Goal: Obtain resource: Download file/media

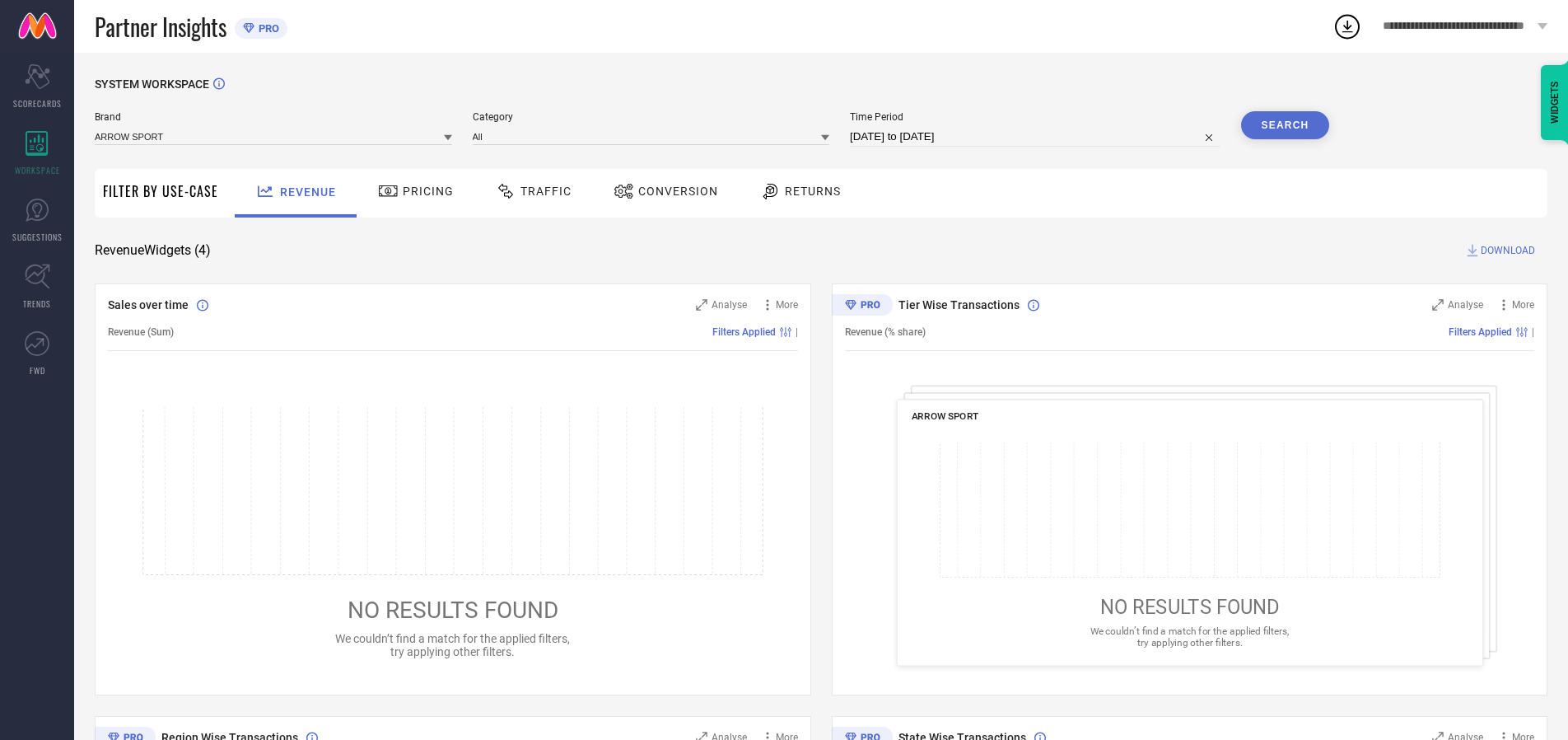
click at [530, 191] on span "Traffic" at bounding box center [545, 191] width 51 height 13
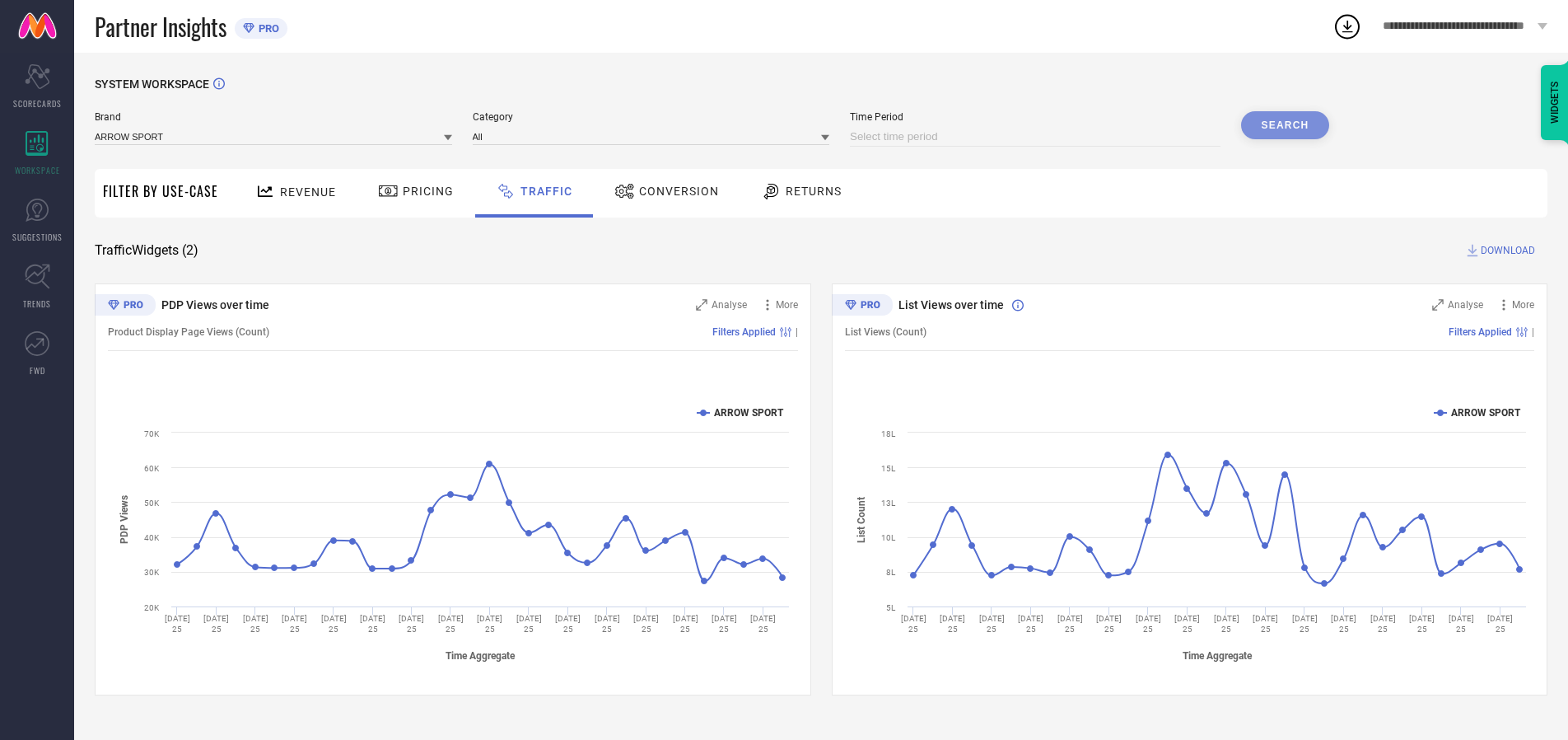
click at [1038, 137] on input at bounding box center [1035, 137] width 370 height 20
select select "7"
select select "2025"
select select "8"
select select "2025"
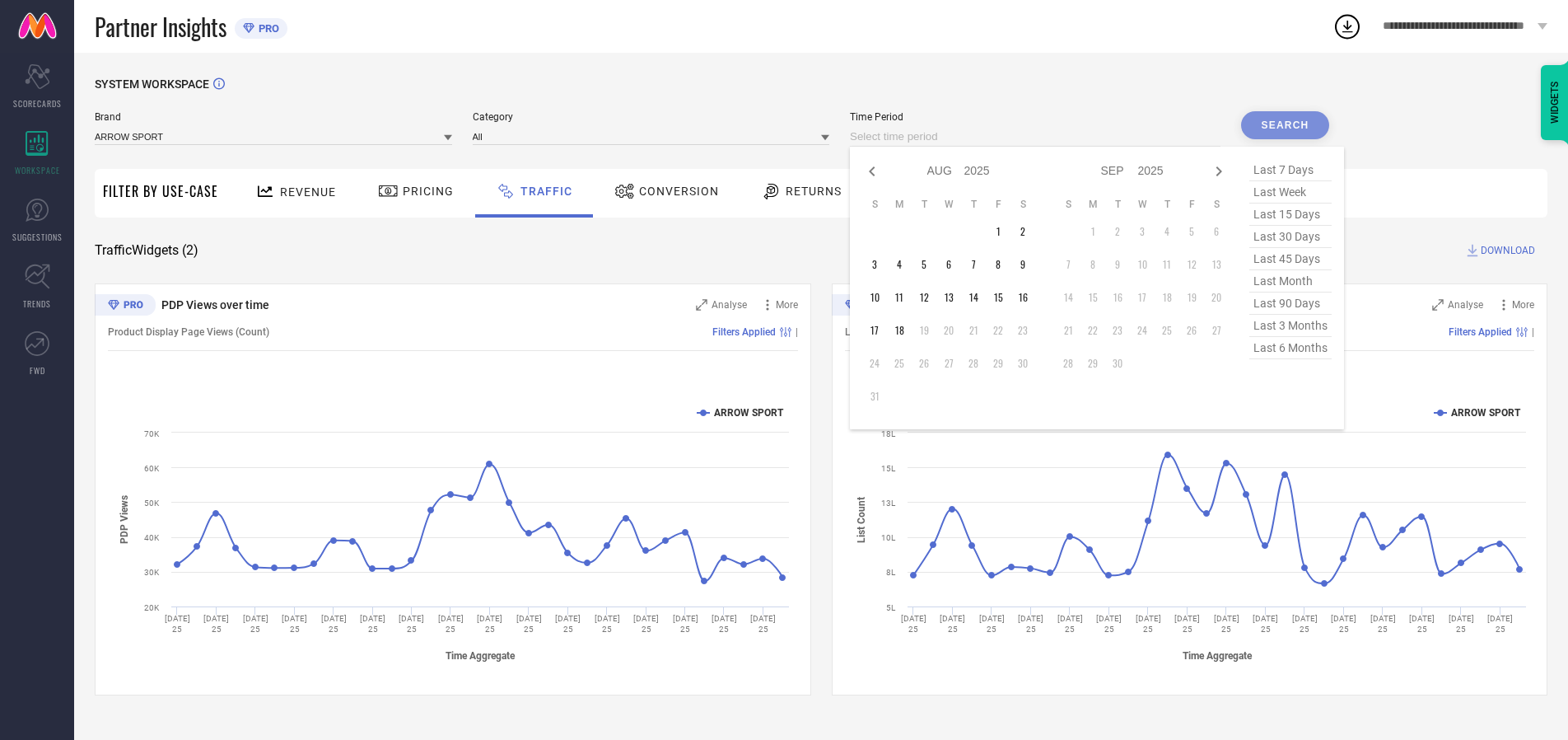
click at [1028, 297] on td "16" at bounding box center [1023, 298] width 25 height 25
type input "[DATE] to [DATE]"
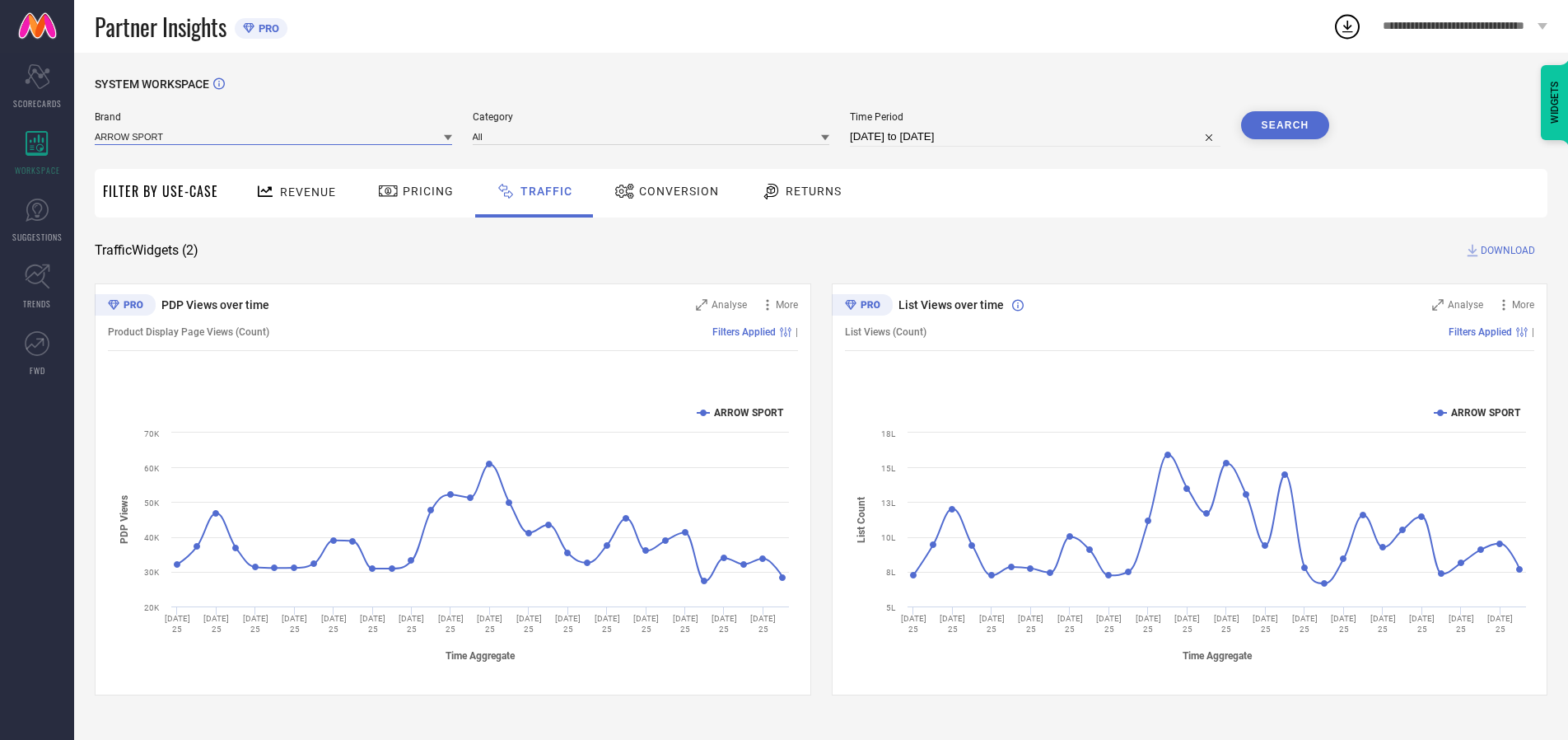
click at [274, 136] on input at bounding box center [274, 136] width 358 height 18
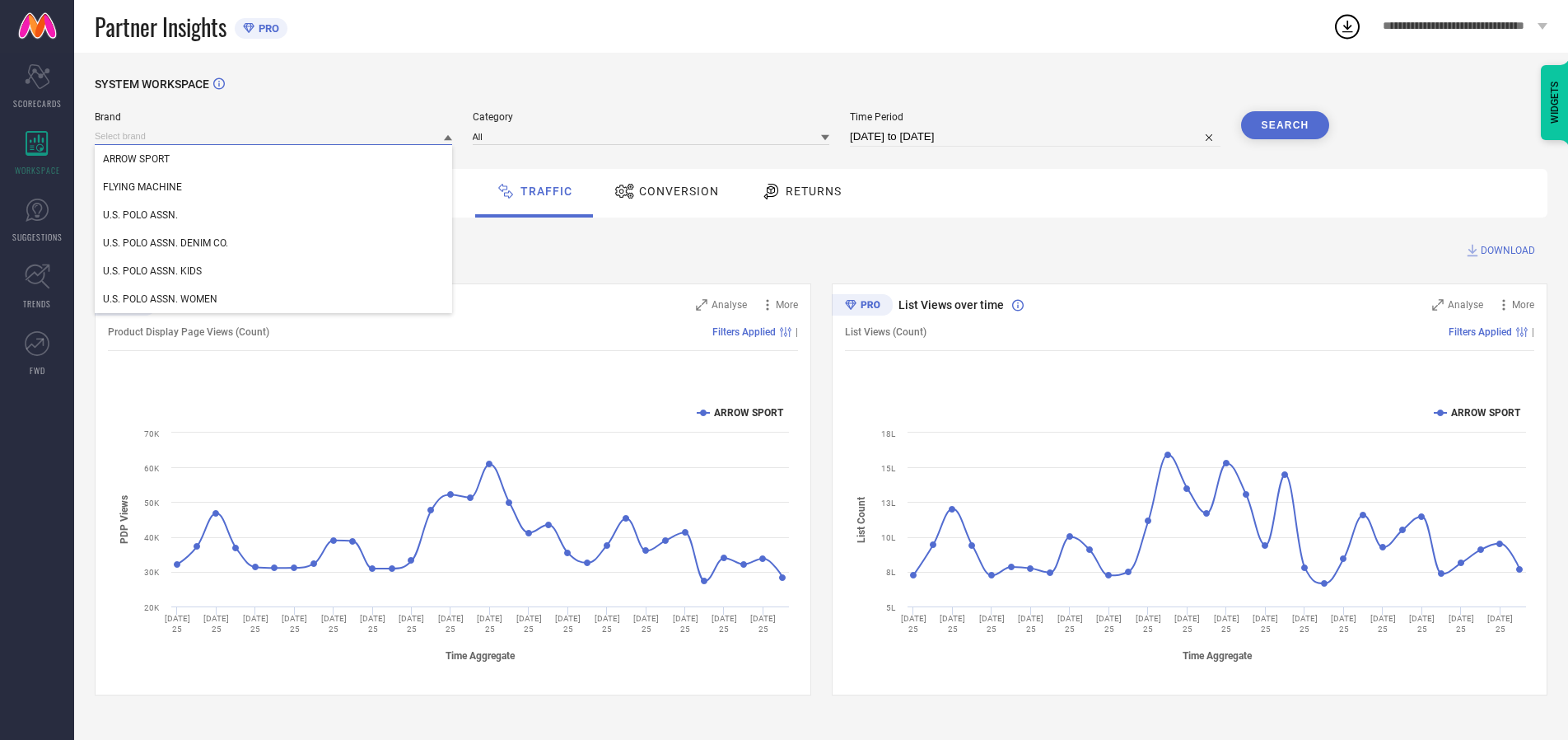
click at [274, 136] on input at bounding box center [274, 136] width 358 height 18
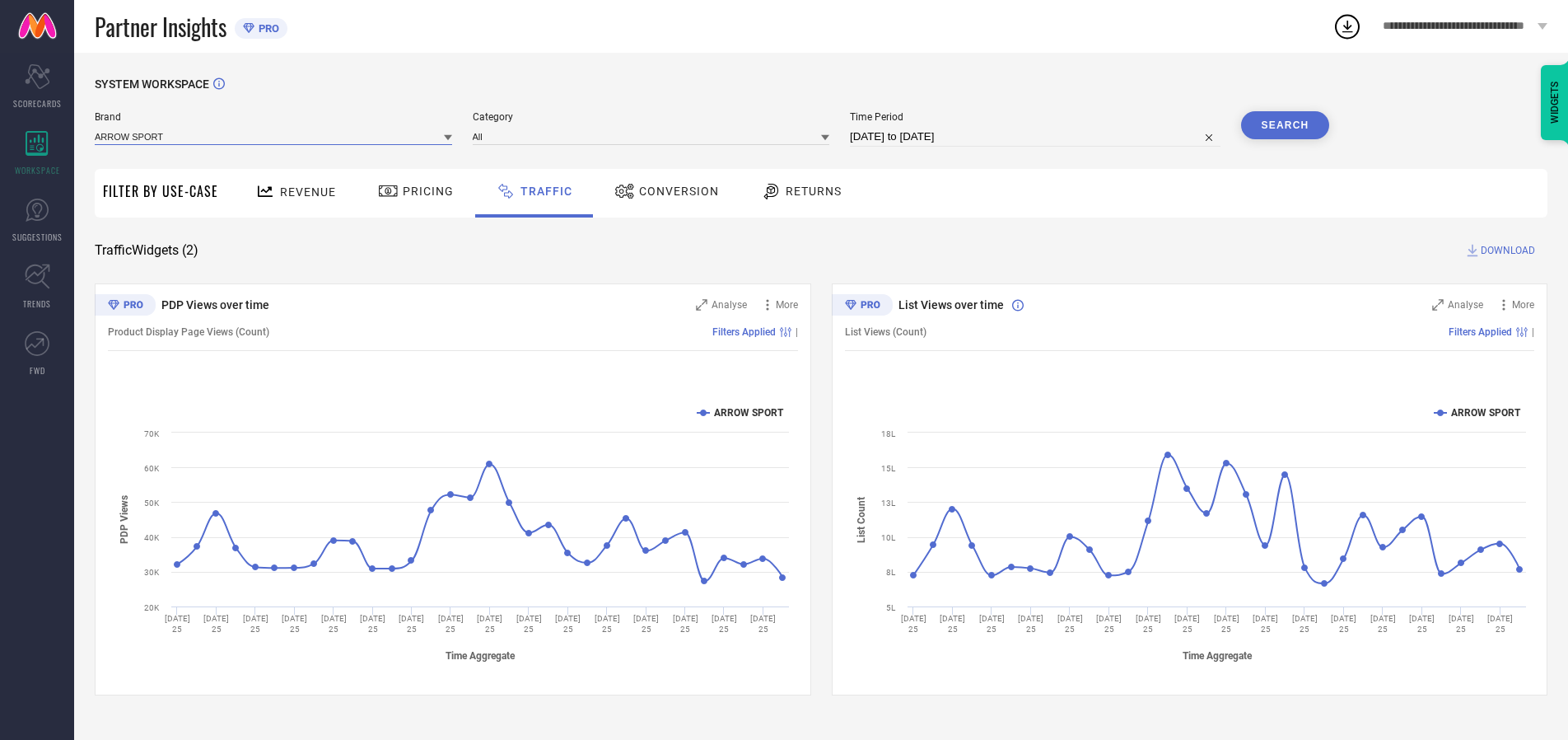
click at [274, 136] on input at bounding box center [274, 136] width 358 height 18
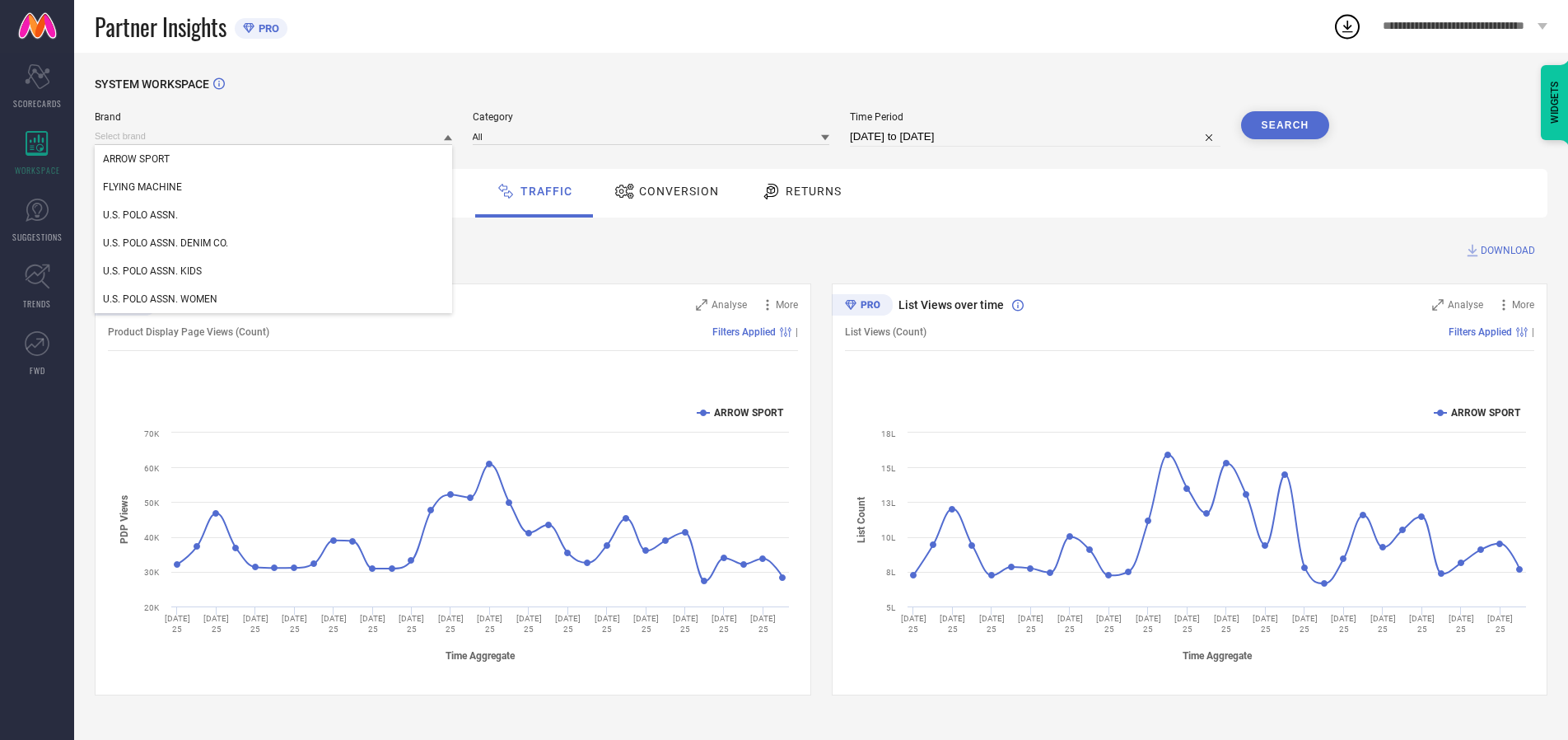
click at [274, 215] on div "U.S. POLO ASSN." at bounding box center [274, 215] width 358 height 28
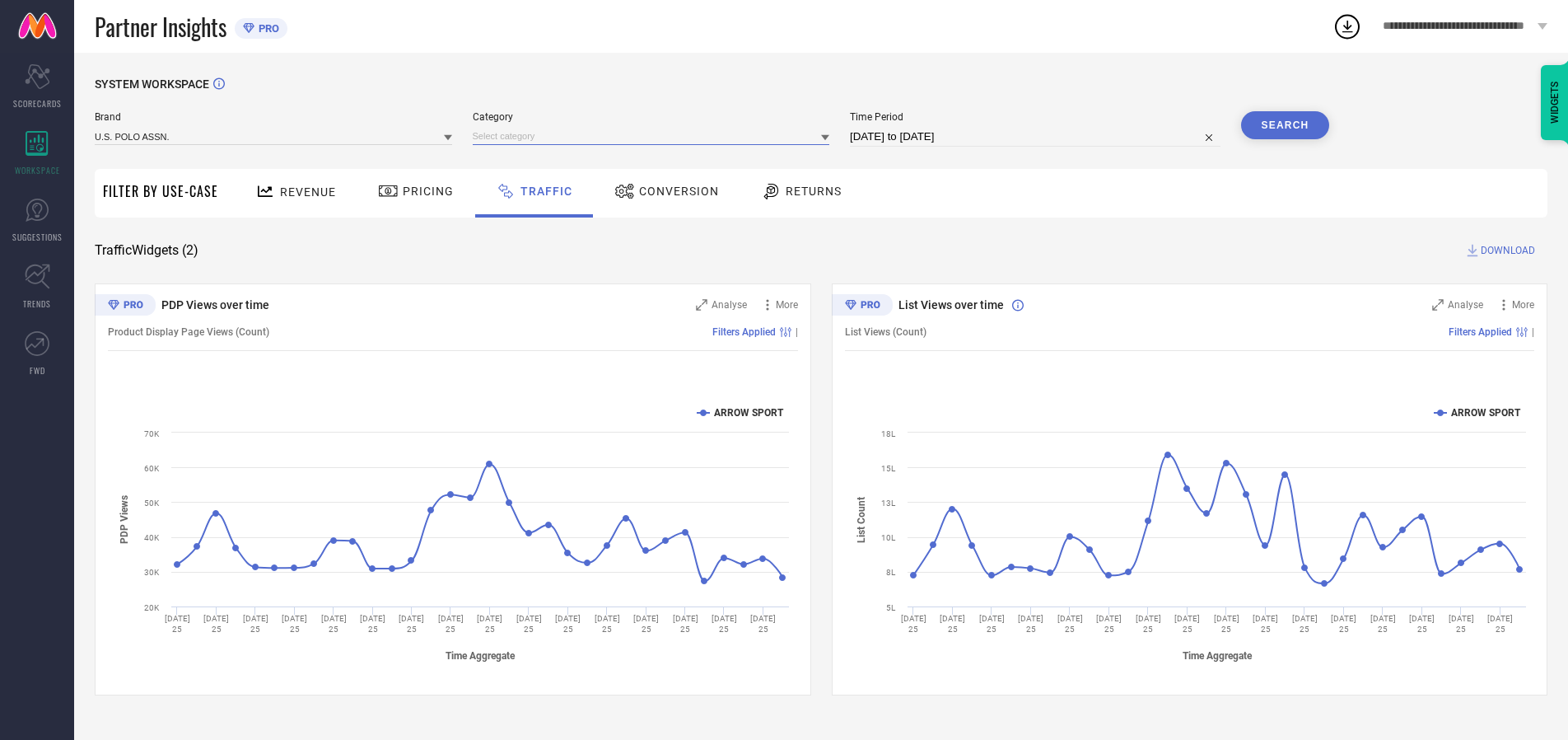
click at [655, 136] on input at bounding box center [651, 136] width 358 height 18
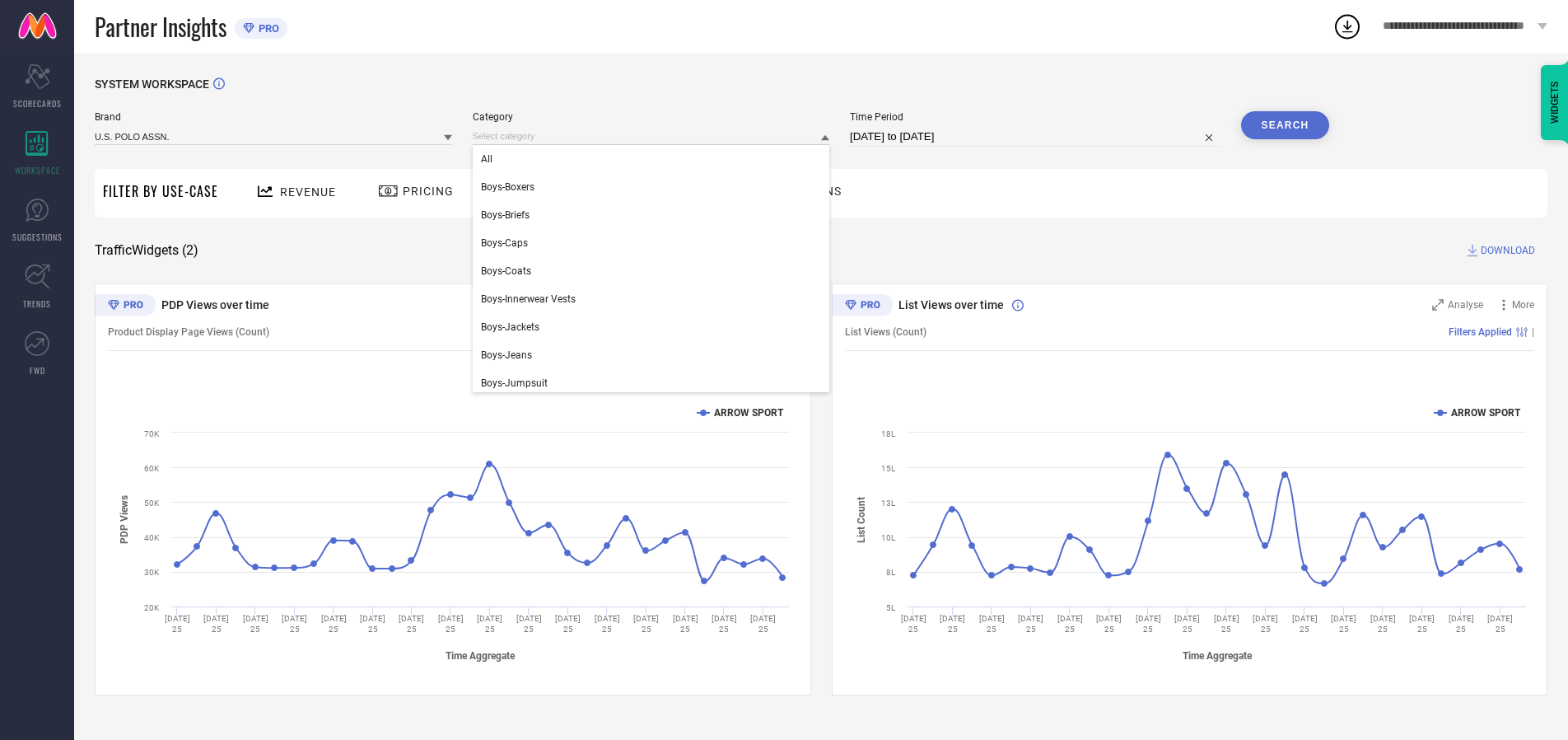
click at [655, 159] on div "All" at bounding box center [651, 159] width 358 height 28
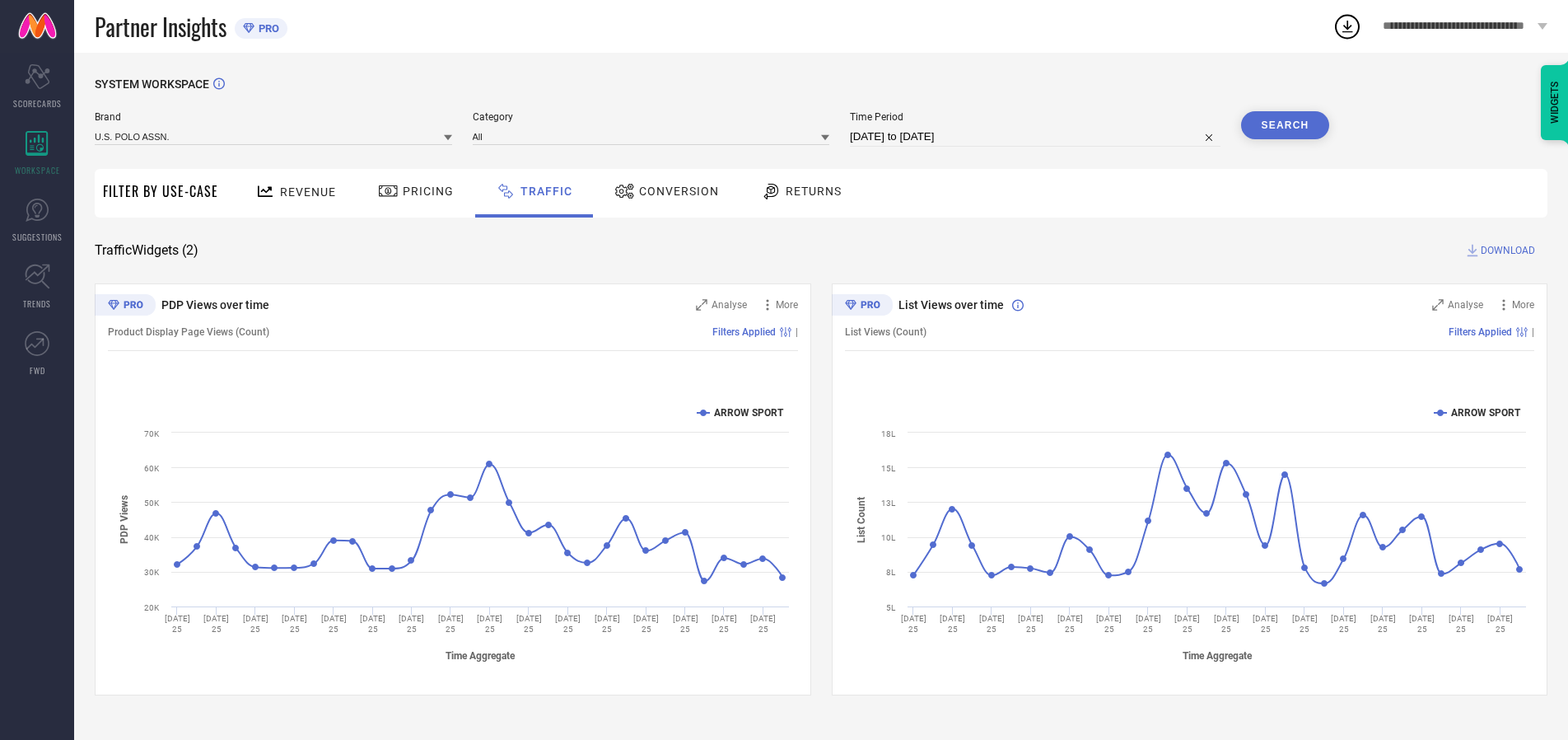
click at [1284, 125] on button "Search" at bounding box center [1285, 125] width 89 height 28
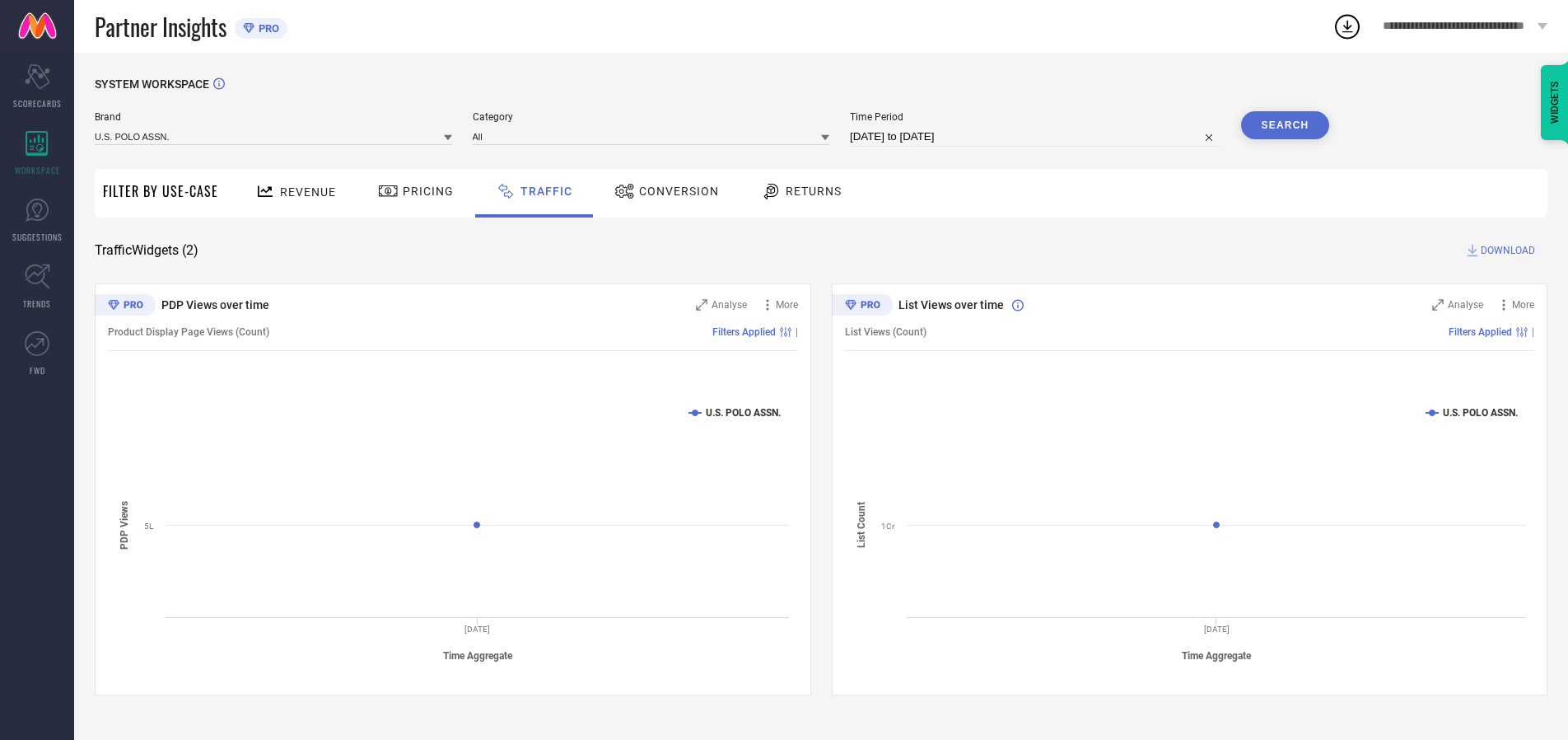
click at [1505, 250] on span "DOWNLOAD" at bounding box center [1507, 250] width 54 height 17
click at [274, 136] on input at bounding box center [274, 136] width 358 height 18
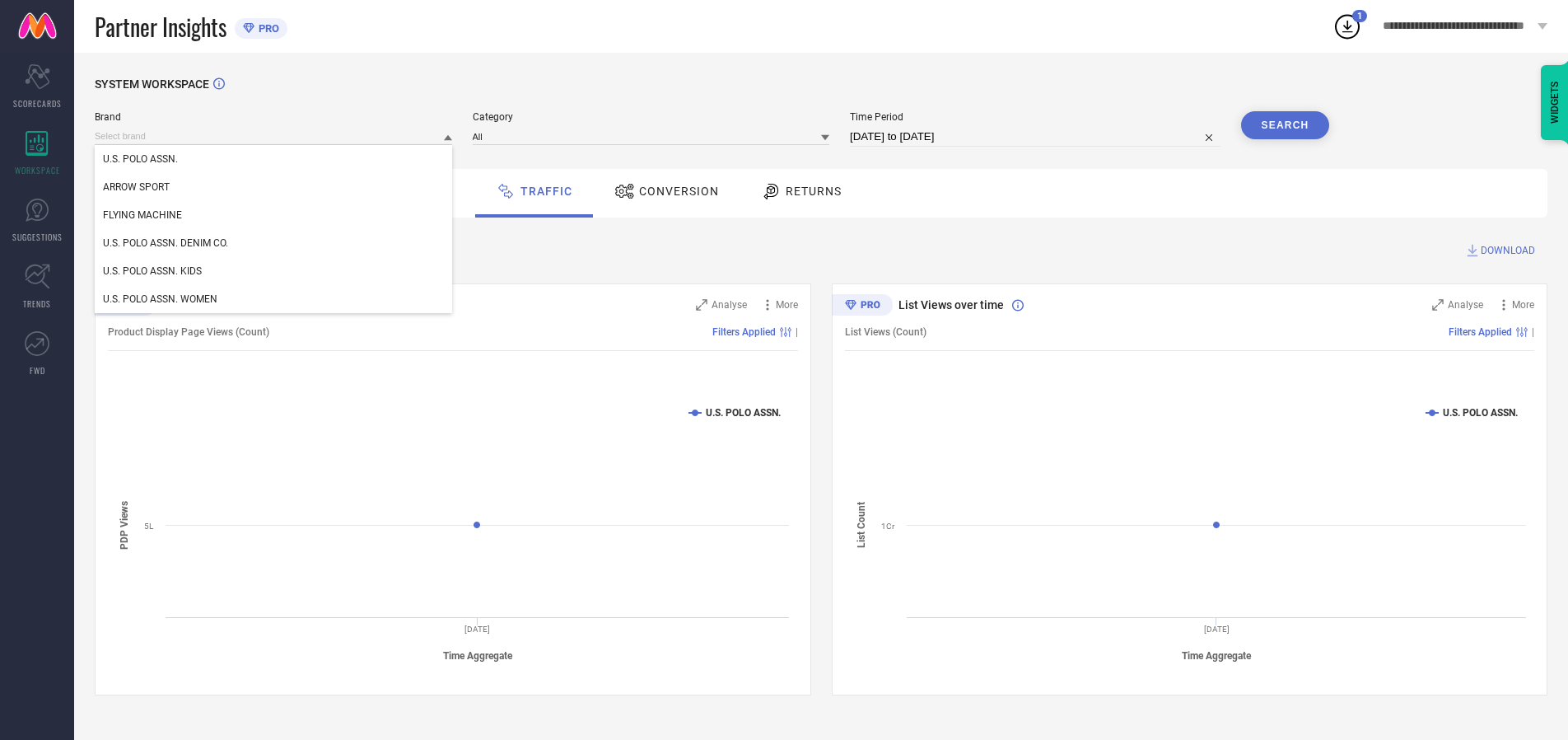
click at [274, 243] on div "U.S. POLO ASSN. DENIM CO." at bounding box center [274, 244] width 358 height 28
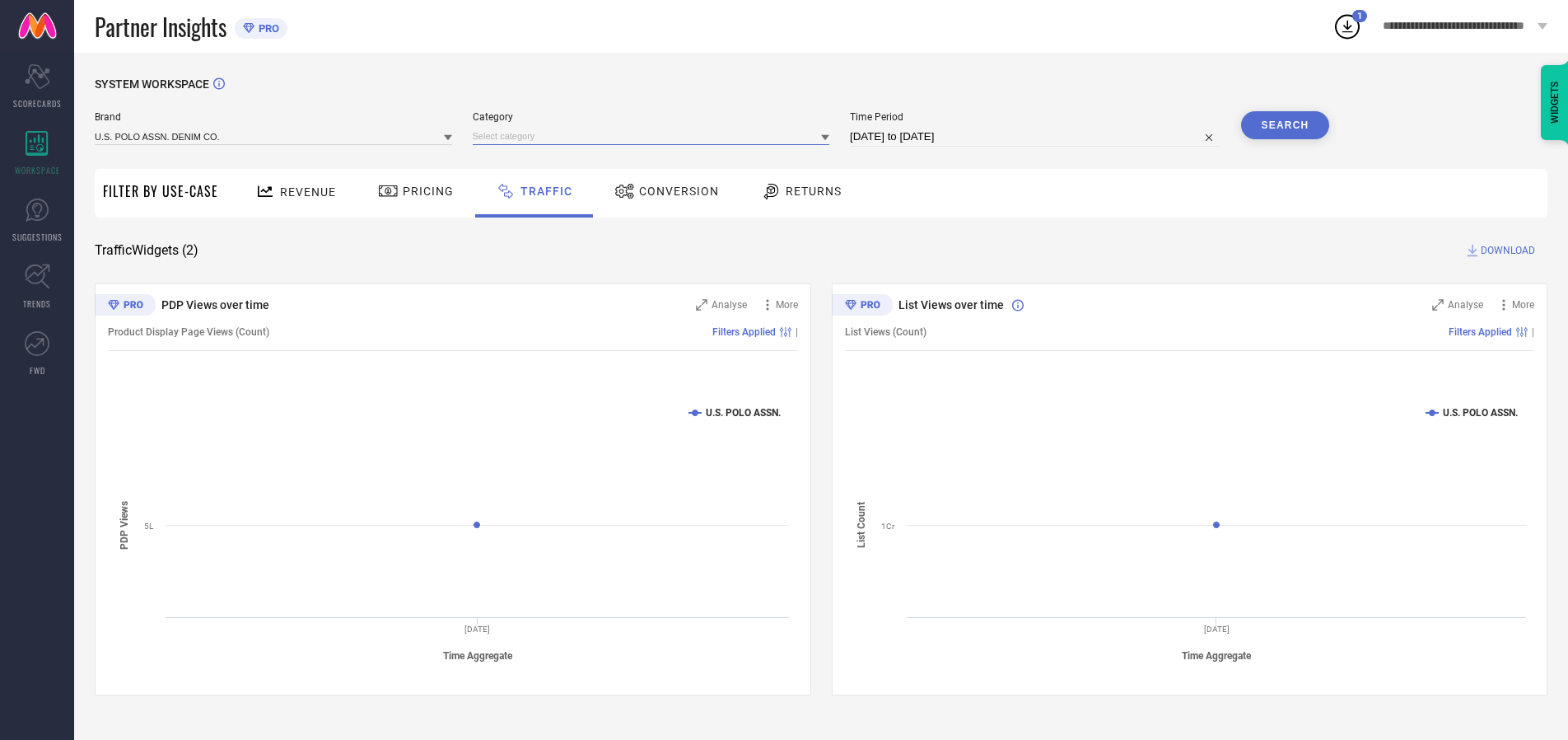
click at [655, 136] on input at bounding box center [651, 136] width 358 height 18
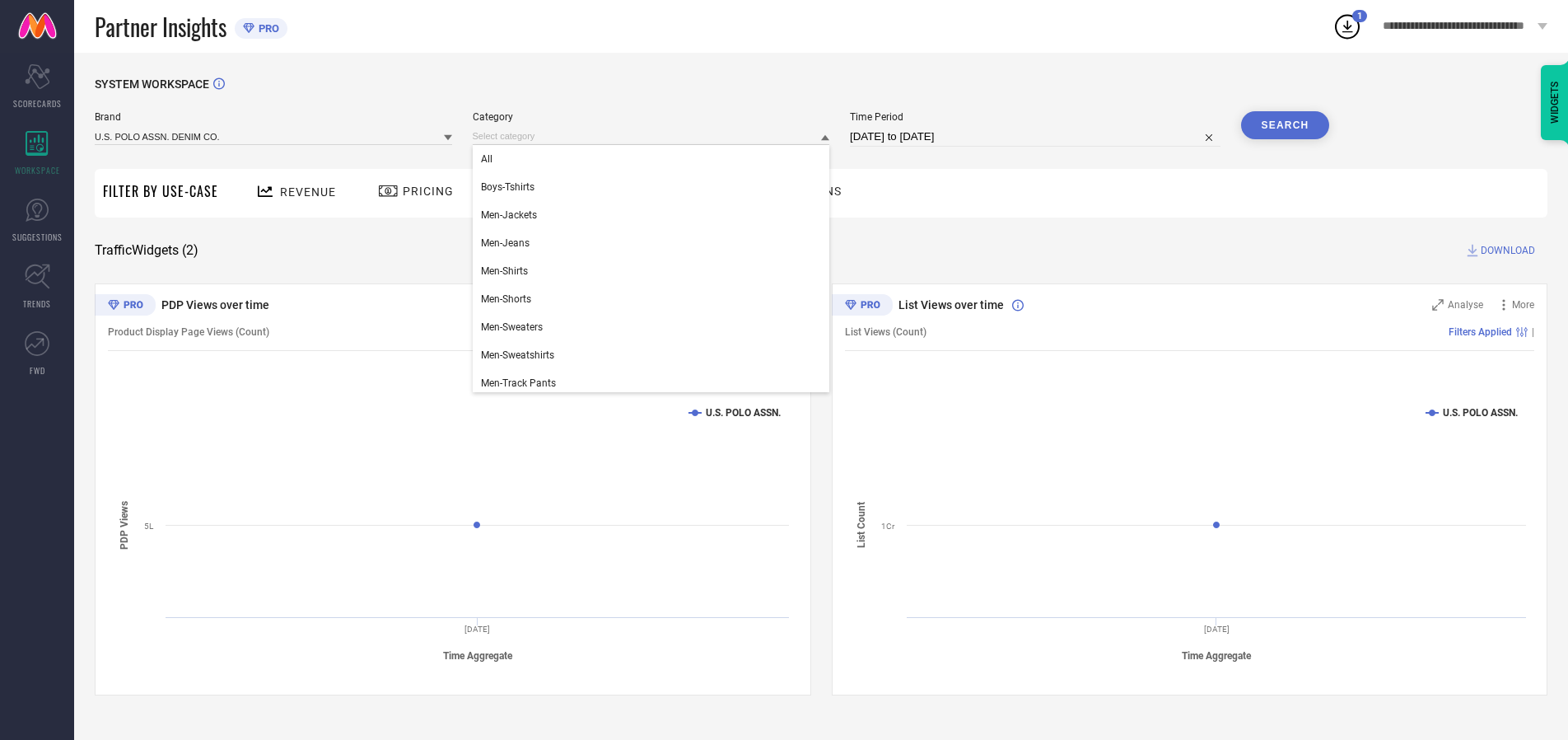
click at [655, 159] on div "All" at bounding box center [651, 159] width 358 height 28
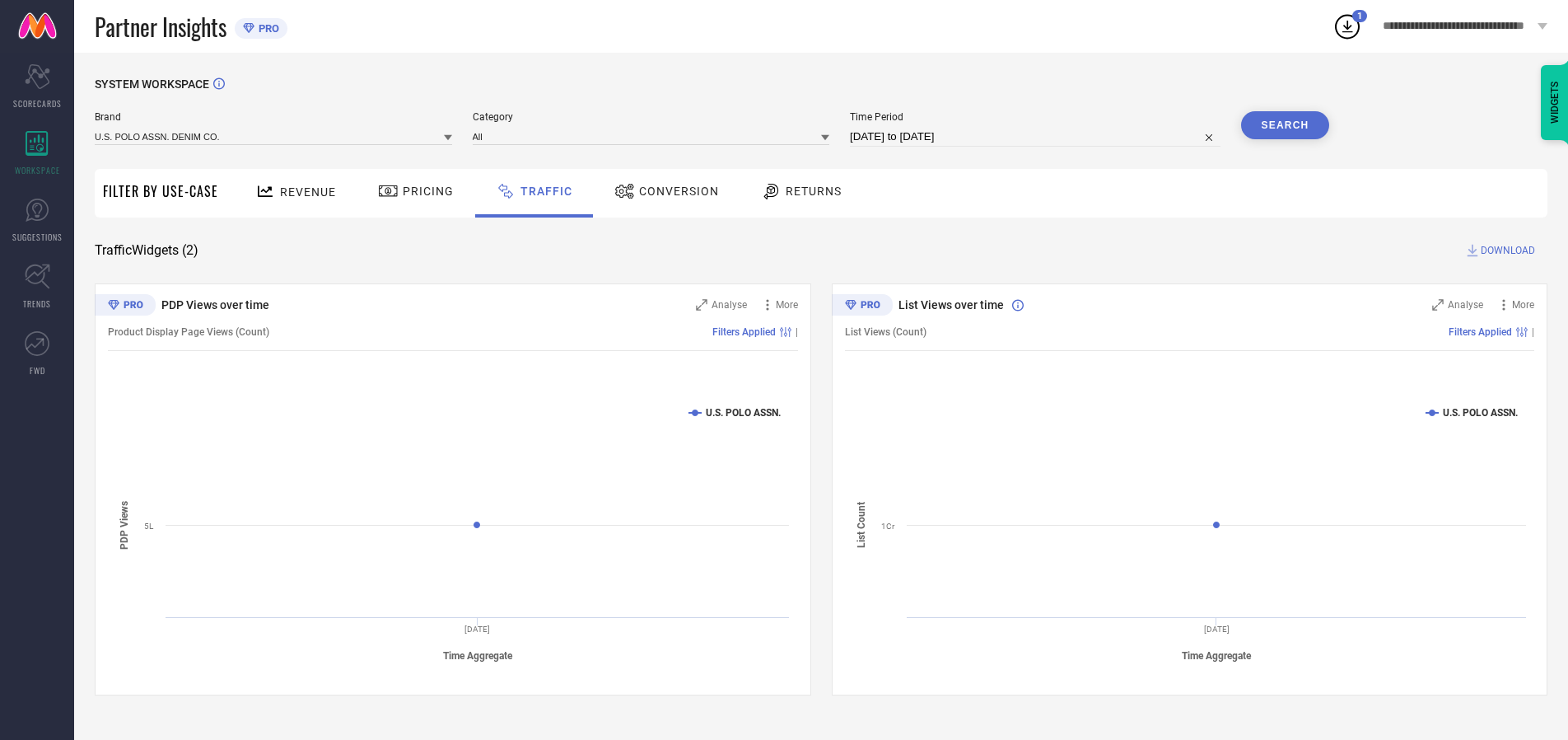
click at [1284, 125] on button "Search" at bounding box center [1285, 125] width 89 height 28
click at [1505, 250] on span "DOWNLOAD" at bounding box center [1507, 250] width 54 height 17
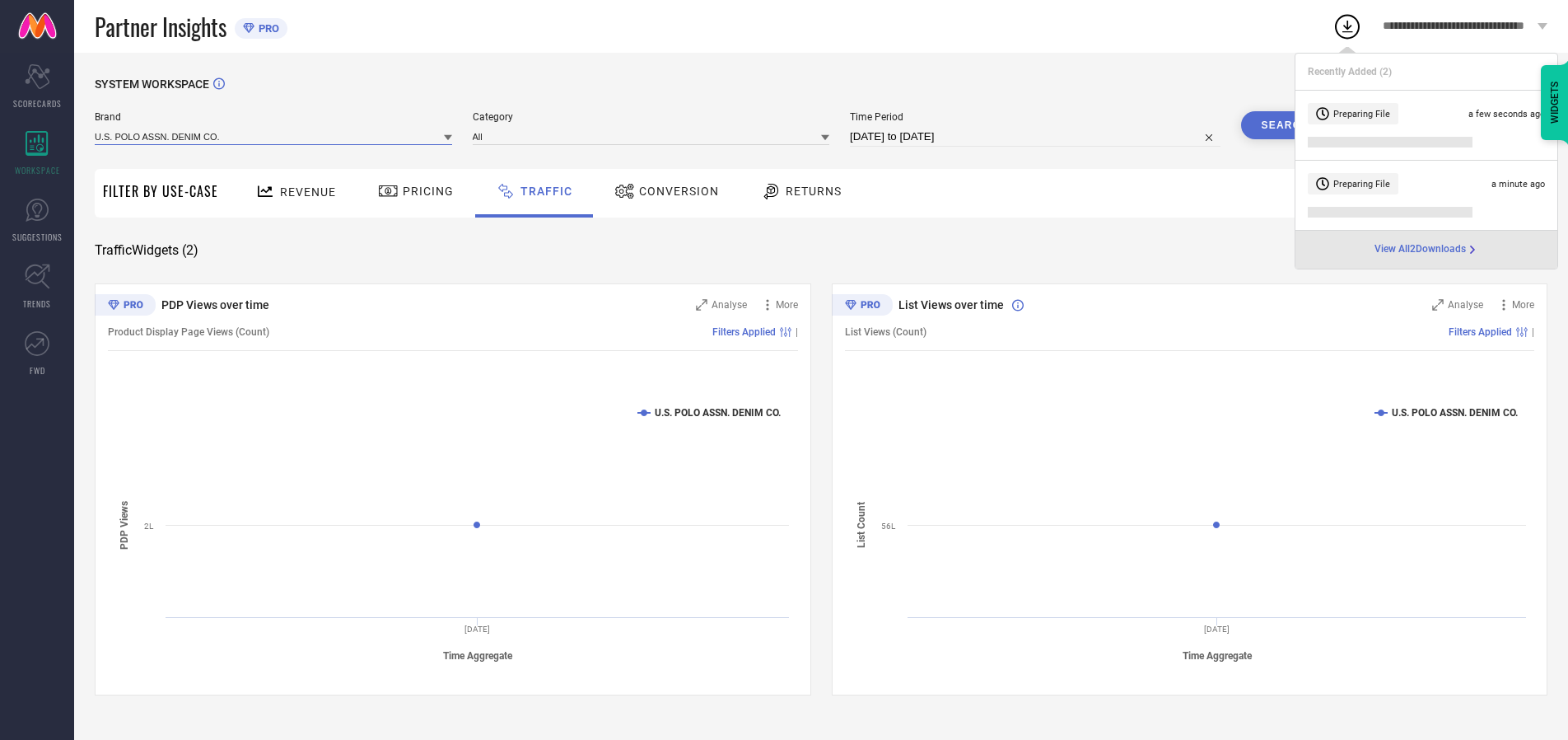
click at [274, 136] on input at bounding box center [274, 136] width 358 height 18
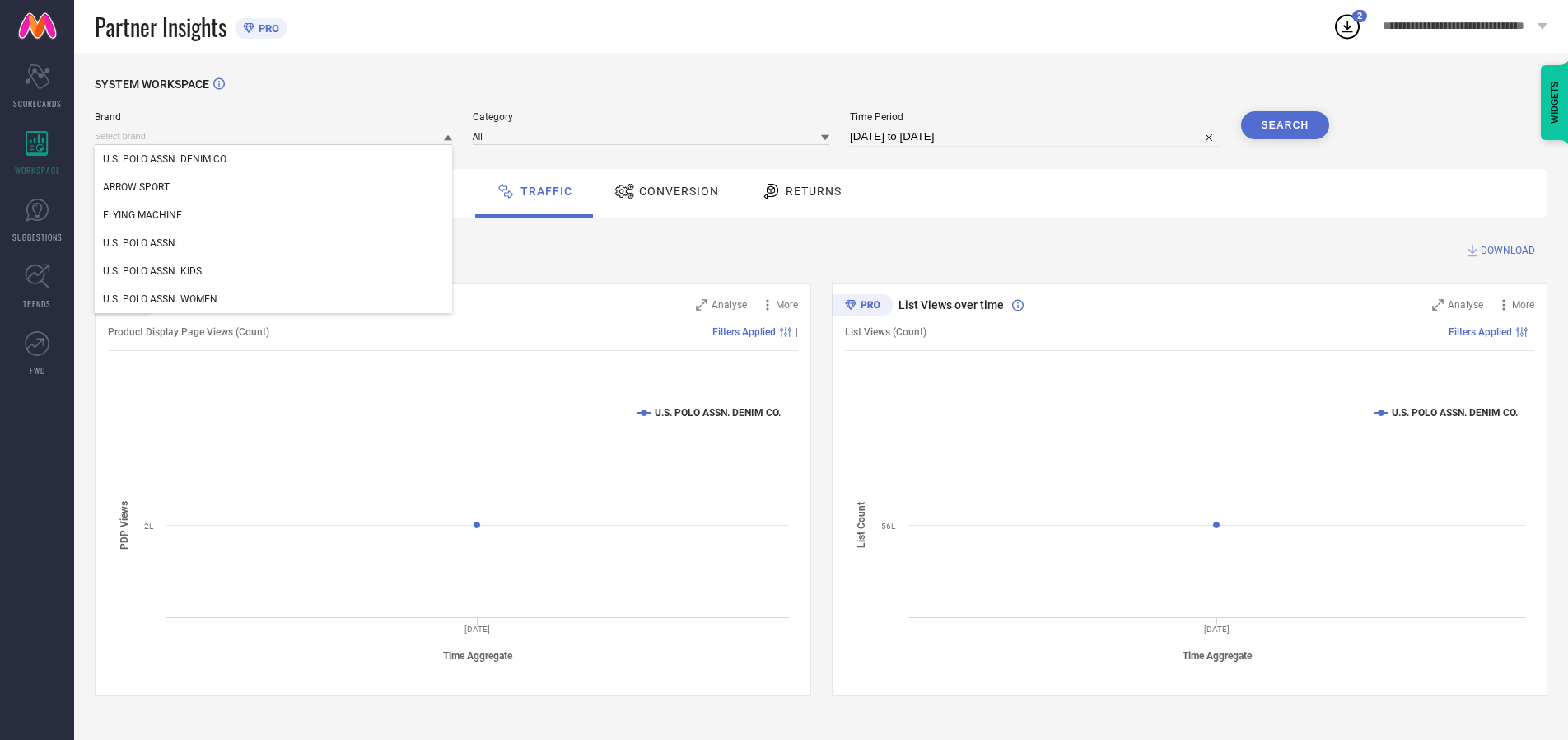
click at [274, 271] on div "U.S. POLO ASSN. KIDS" at bounding box center [274, 271] width 358 height 28
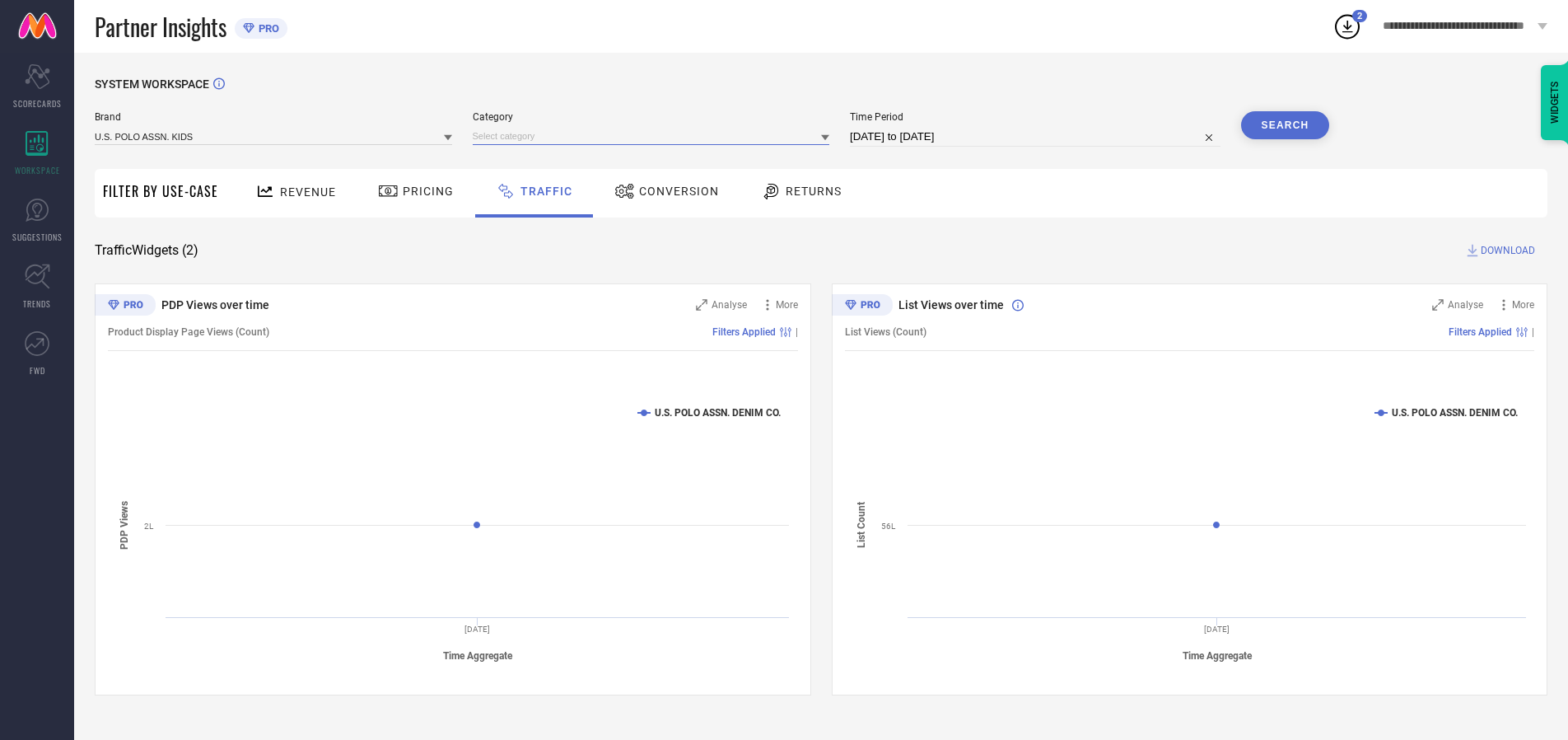
click at [655, 136] on input at bounding box center [651, 136] width 358 height 18
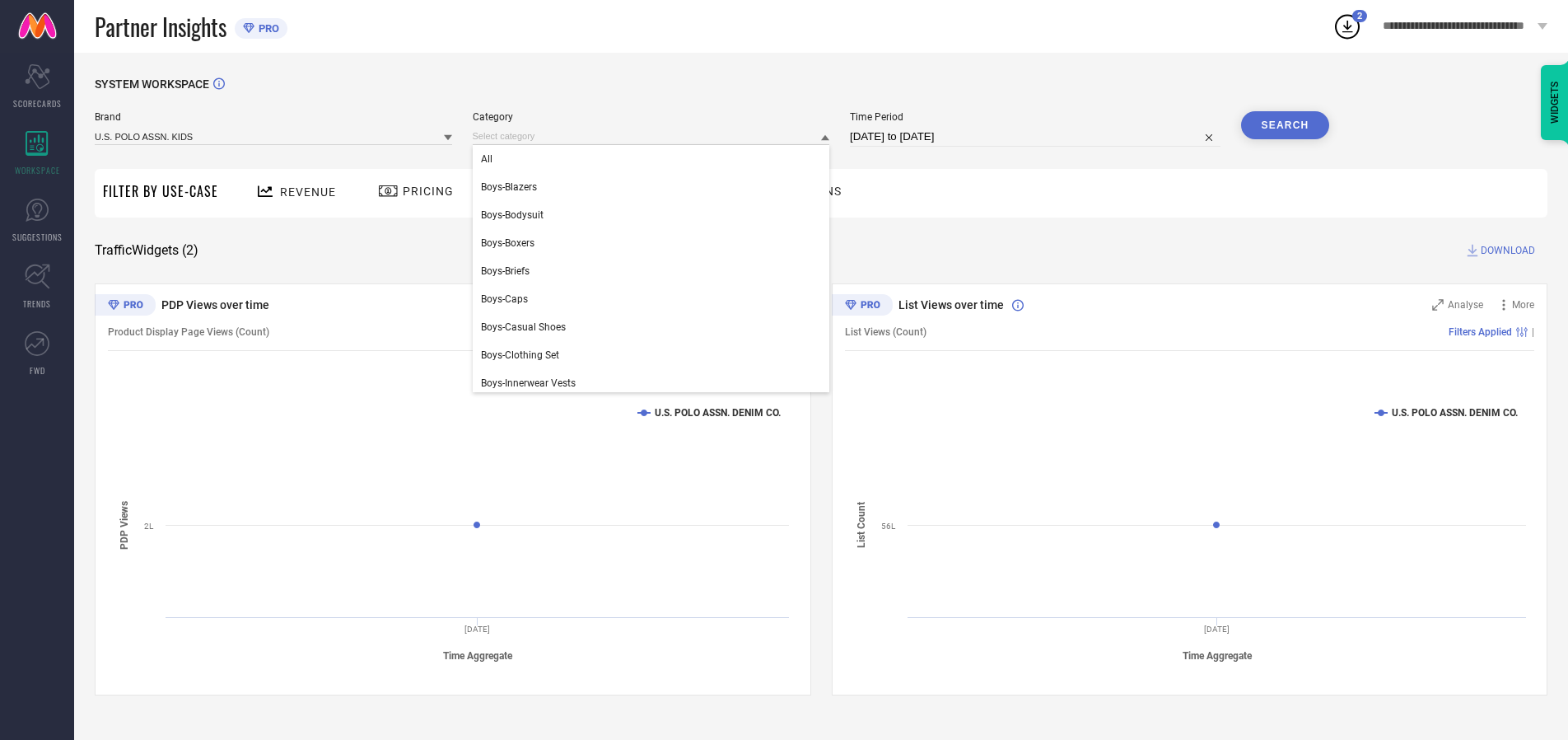
click at [655, 159] on div "All" at bounding box center [651, 159] width 358 height 28
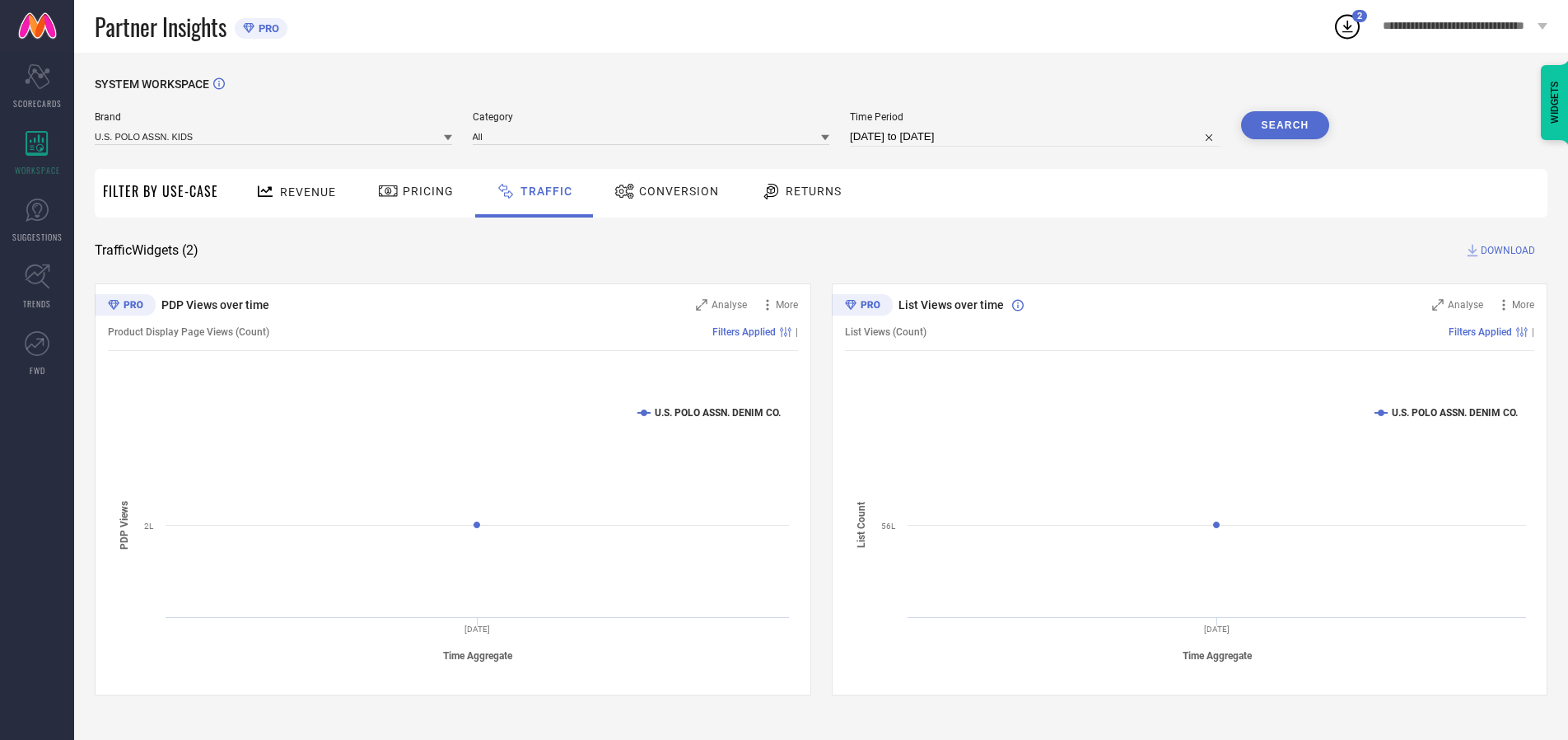
click at [1284, 125] on button "Search" at bounding box center [1285, 125] width 89 height 28
click at [1505, 250] on span "DOWNLOAD" at bounding box center [1507, 250] width 54 height 17
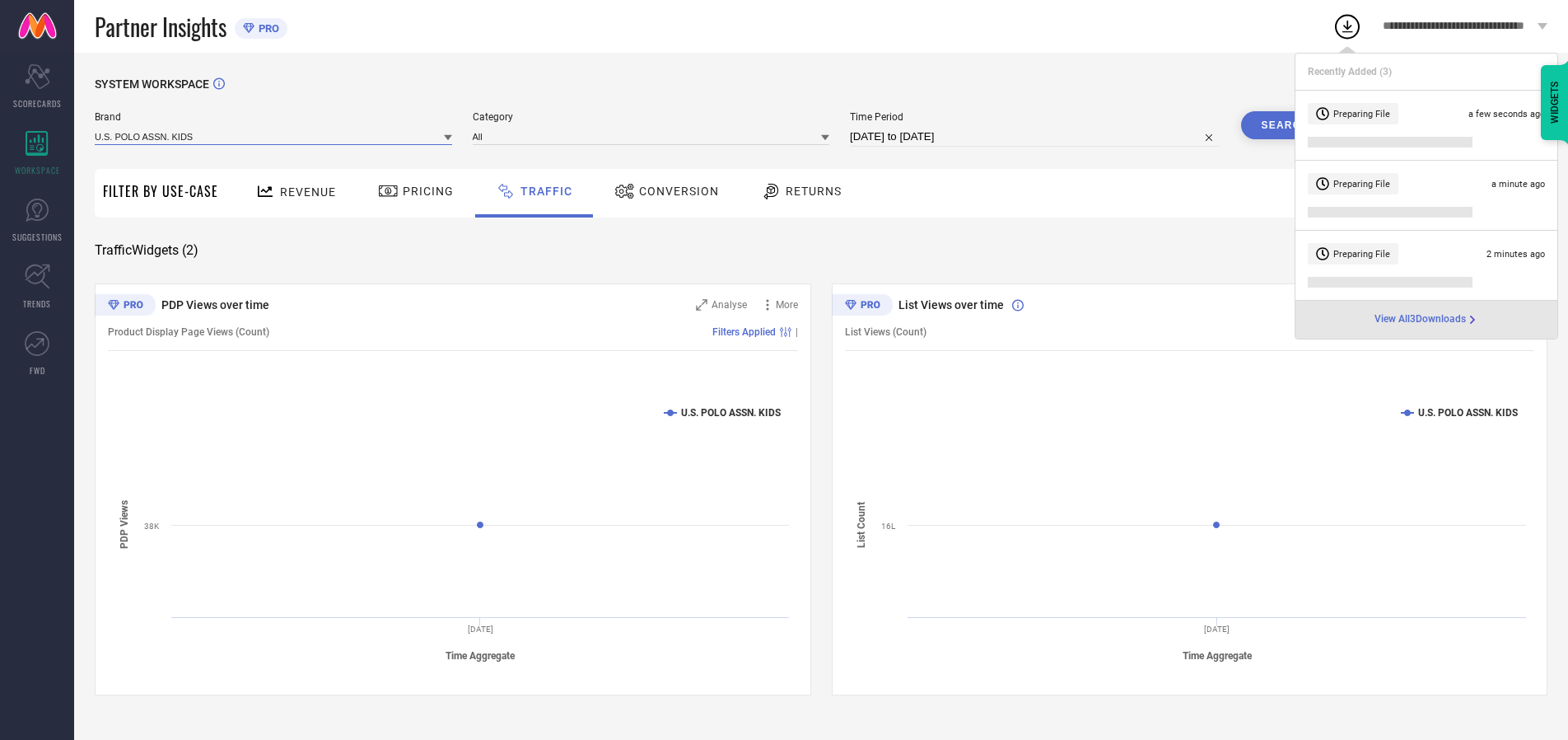
click at [274, 136] on input at bounding box center [274, 136] width 358 height 18
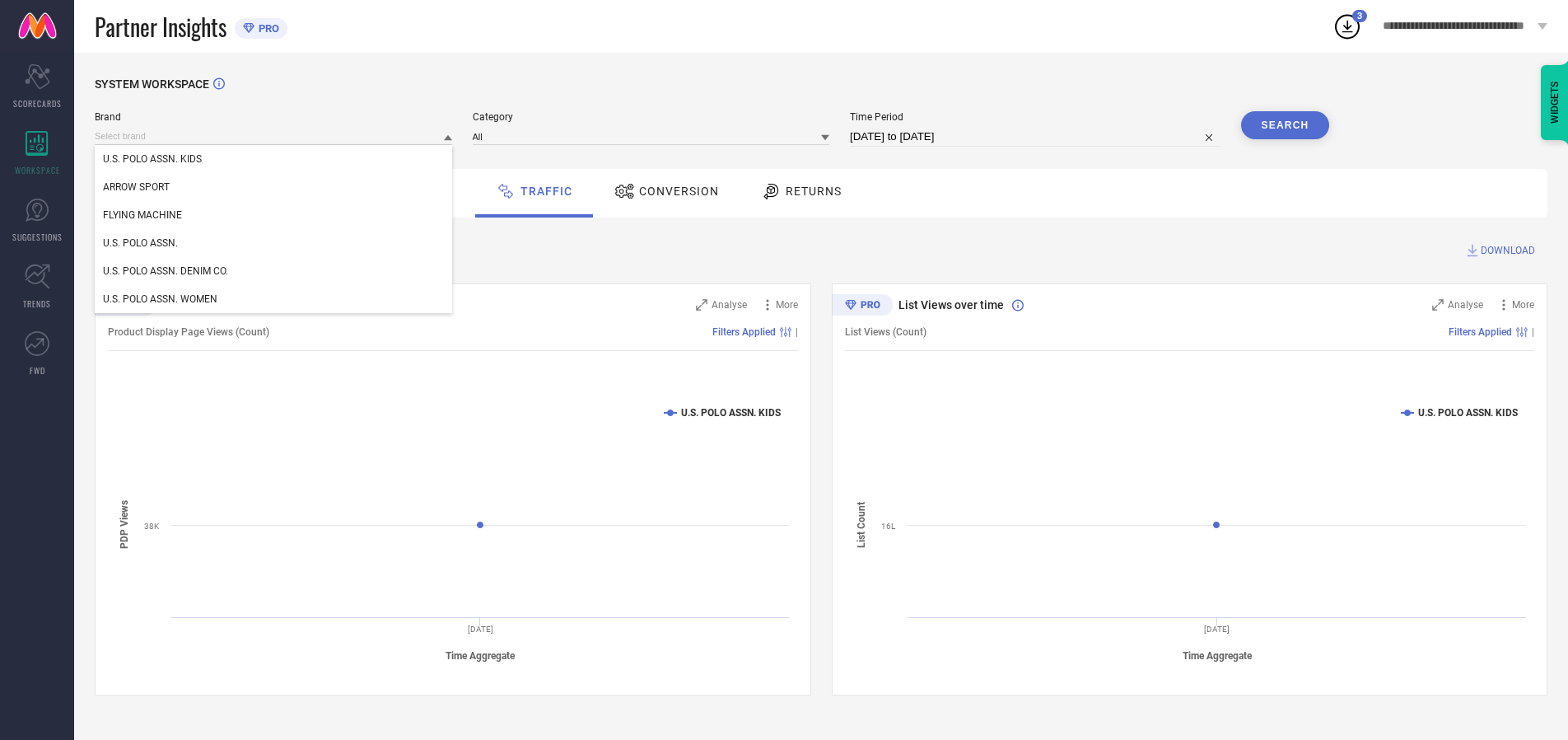
click at [274, 299] on div "U.S. POLO ASSN. WOMEN" at bounding box center [274, 300] width 358 height 28
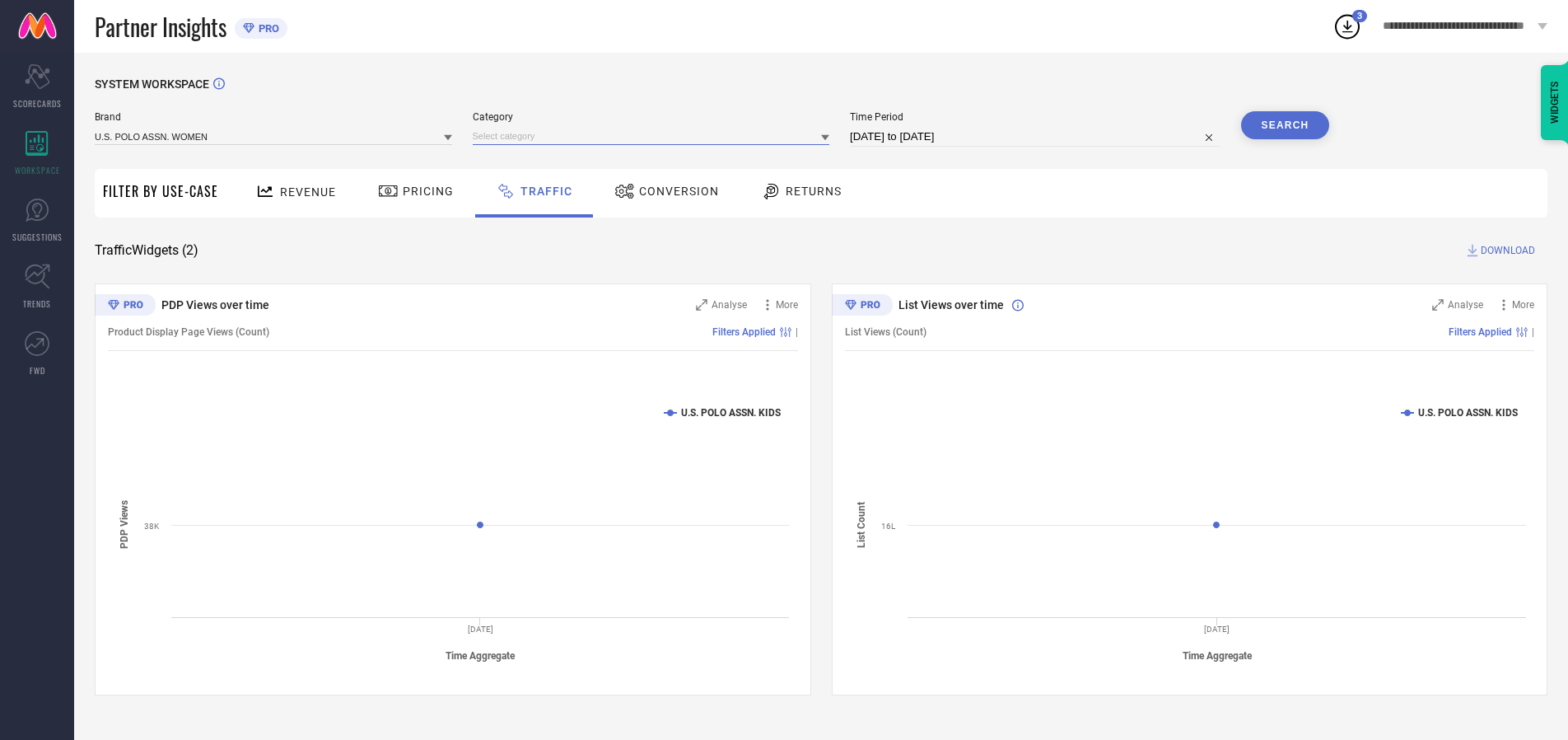
click at [655, 136] on input at bounding box center [651, 136] width 358 height 18
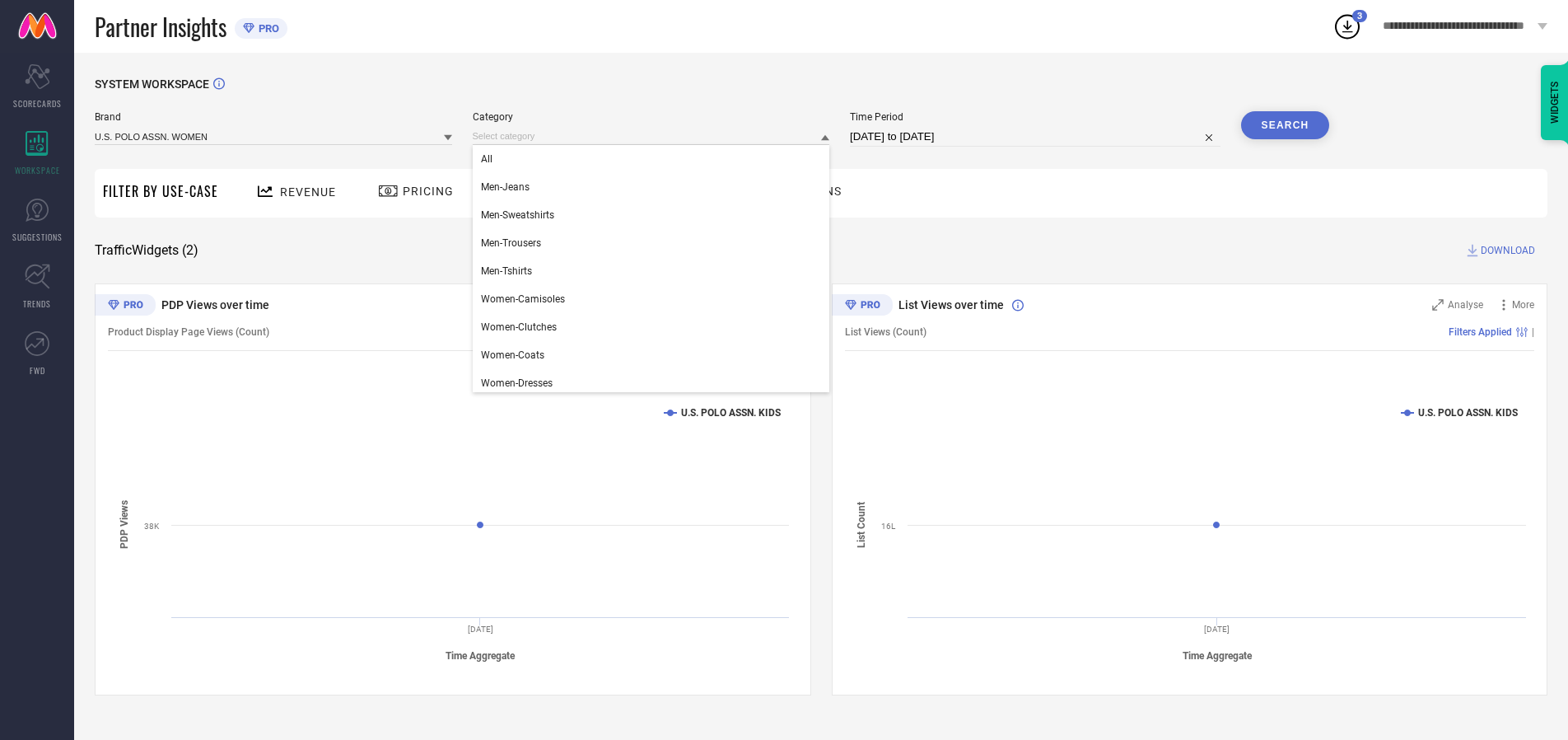
click at [655, 159] on div "All" at bounding box center [651, 159] width 358 height 28
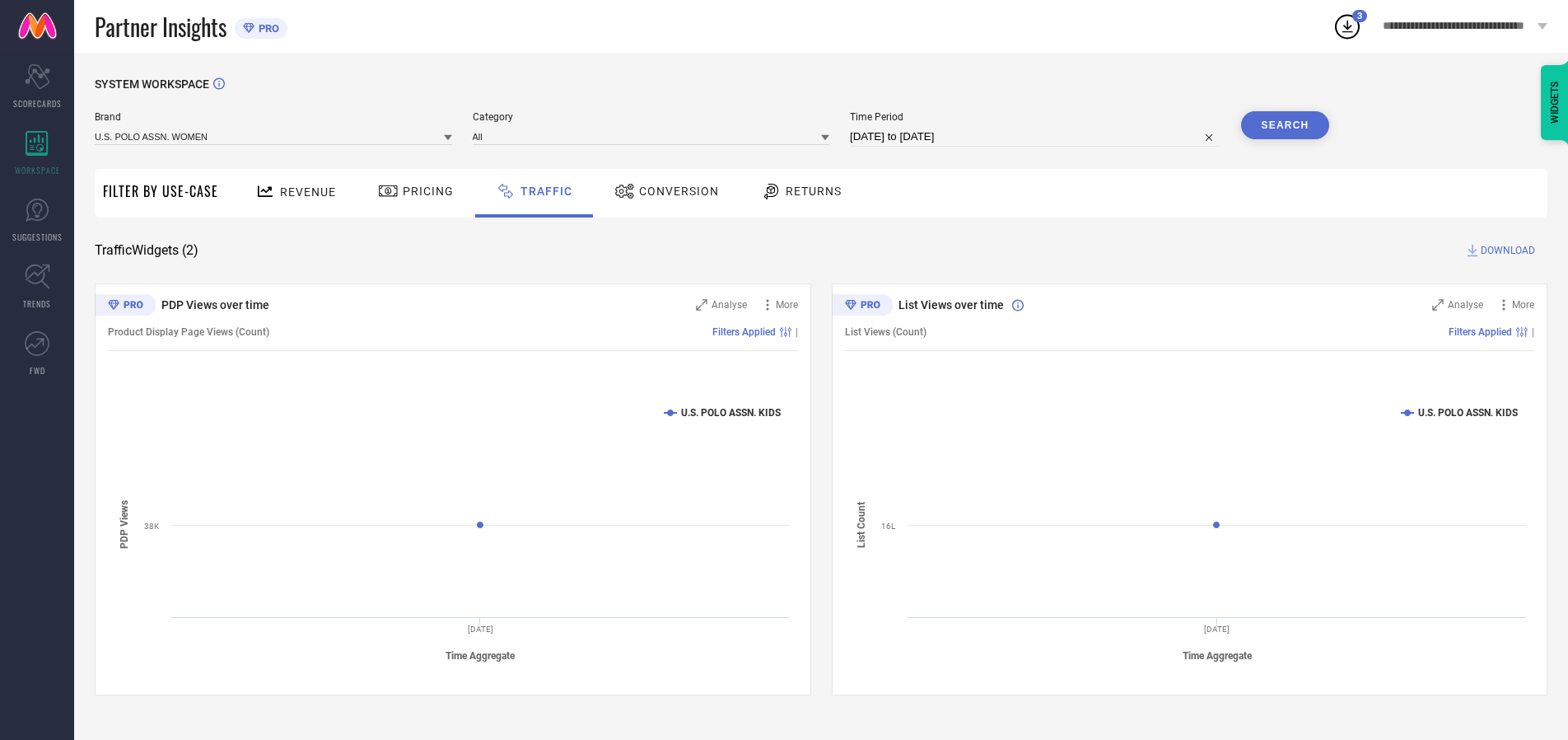
click at [1284, 125] on button "Search" at bounding box center [1285, 125] width 89 height 28
click at [1505, 250] on span "DOWNLOAD" at bounding box center [1507, 250] width 54 height 17
click at [1038, 137] on input at bounding box center [1035, 137] width 370 height 20
select select "7"
select select "2025"
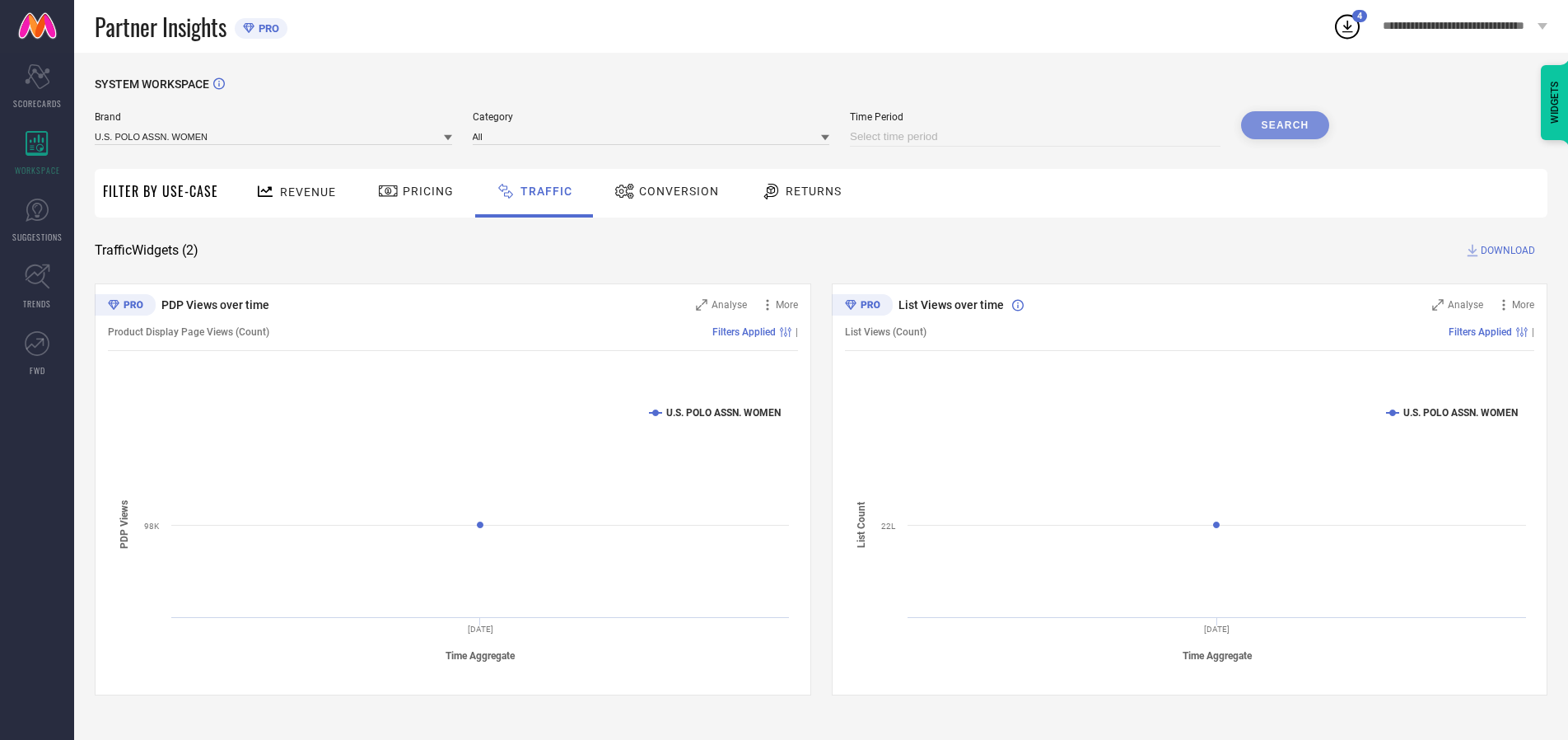
select select "8"
select select "2025"
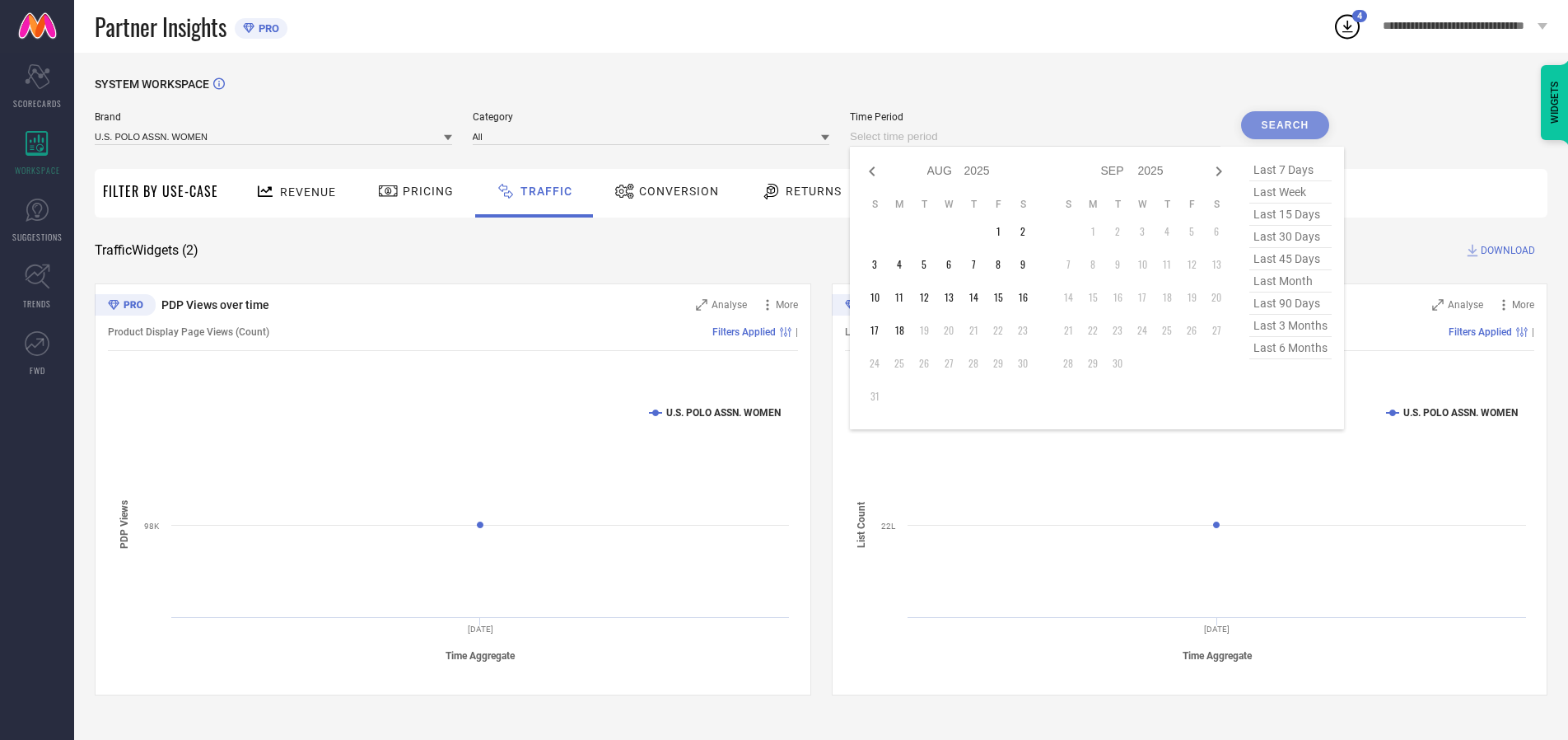
click at [880, 330] on td "17" at bounding box center [875, 330] width 25 height 25
type input "[DATE] to [DATE]"
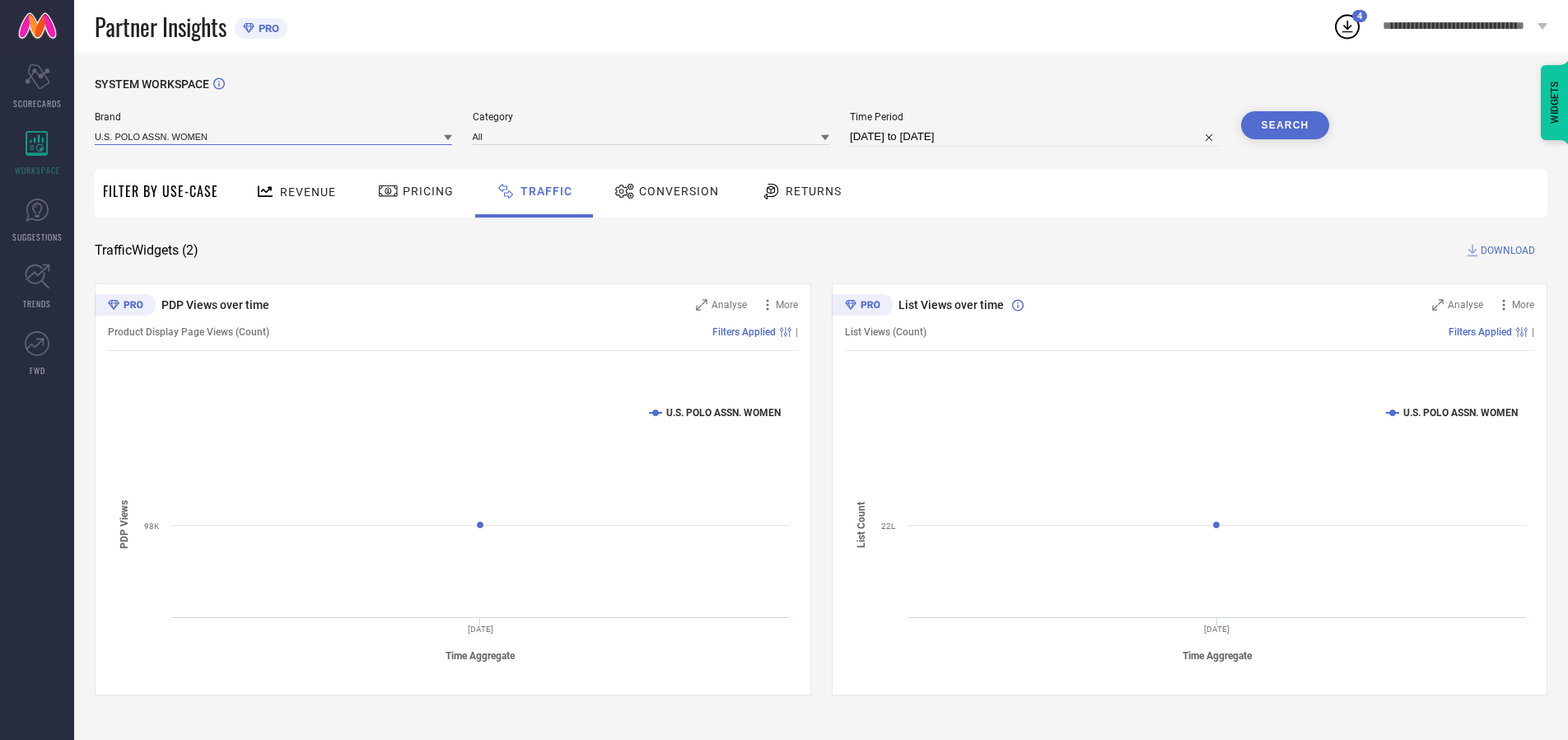
click at [274, 136] on input at bounding box center [274, 136] width 358 height 18
